Goal: Navigation & Orientation: Go to known website

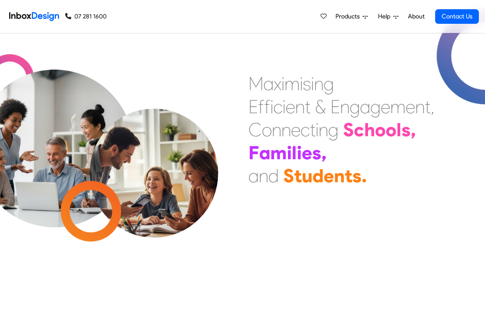
scroll to position [731, 0]
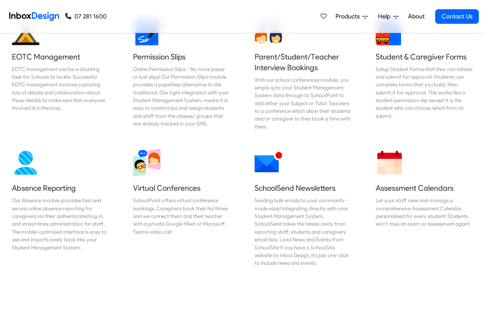
scroll to position [455, 0]
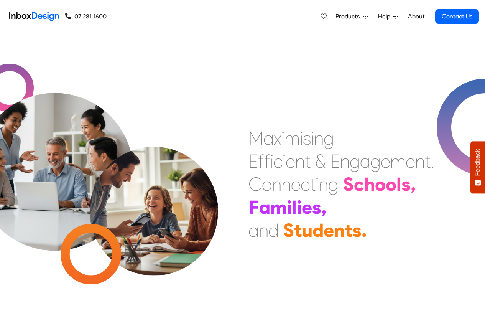
scroll to position [731, 0]
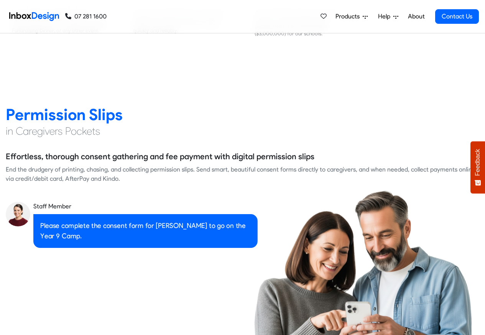
scroll to position [1008, 0]
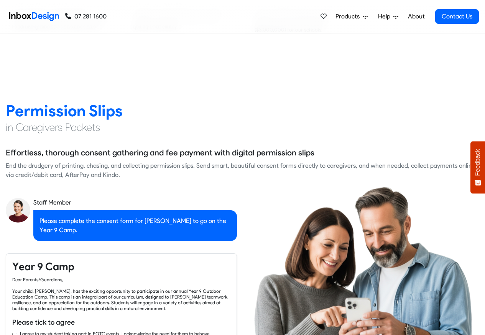
checkbox input "true"
